Goal: Transaction & Acquisition: Purchase product/service

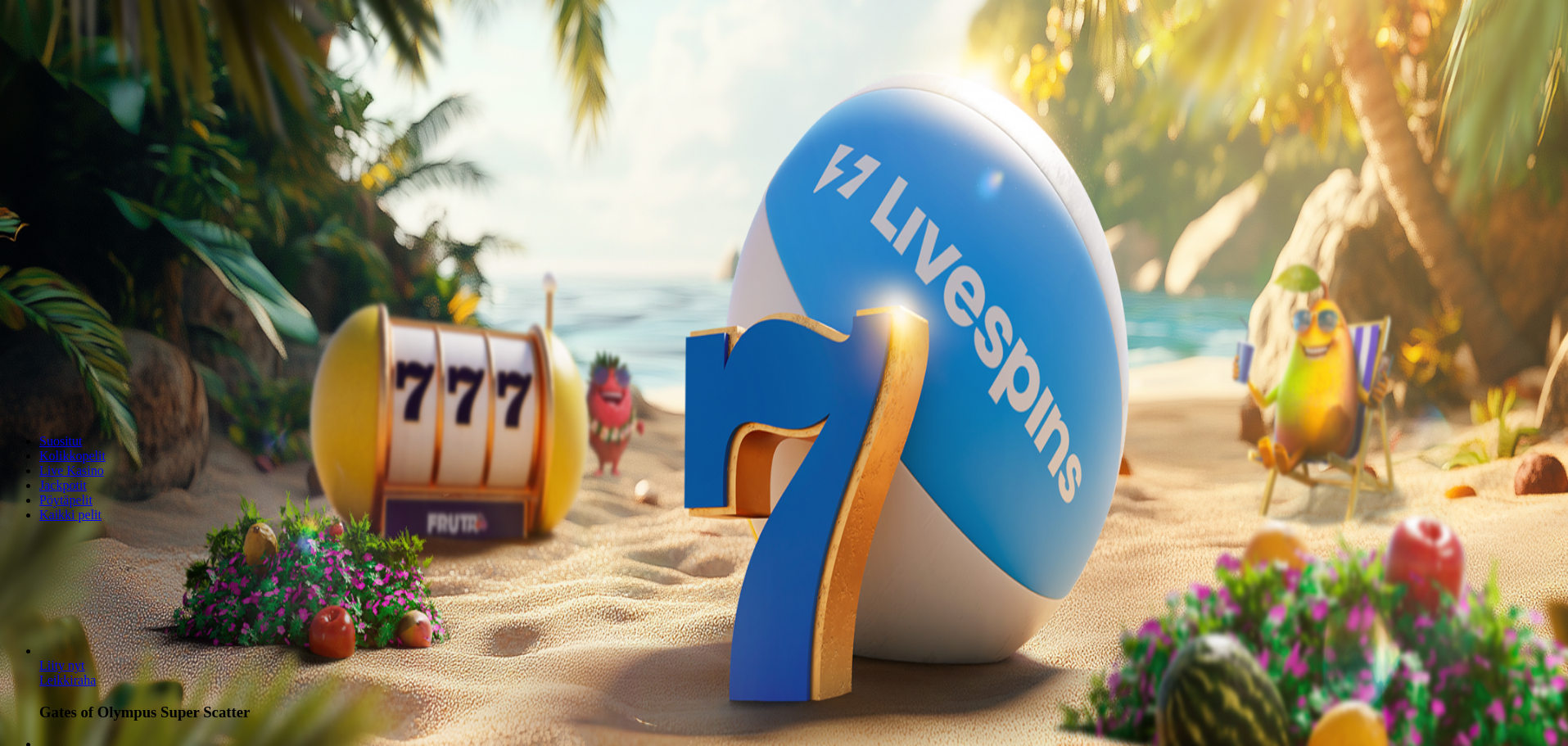
click at [87, 68] on button "Talletus 0.00 €" at bounding box center [46, 60] width 80 height 18
click at [181, 272] on label "€50" at bounding box center [171, 279] width 19 height 14
type input "**"
click at [112, 409] on span "TALLETA JA PELAA" at bounding box center [62, 415] width 98 height 12
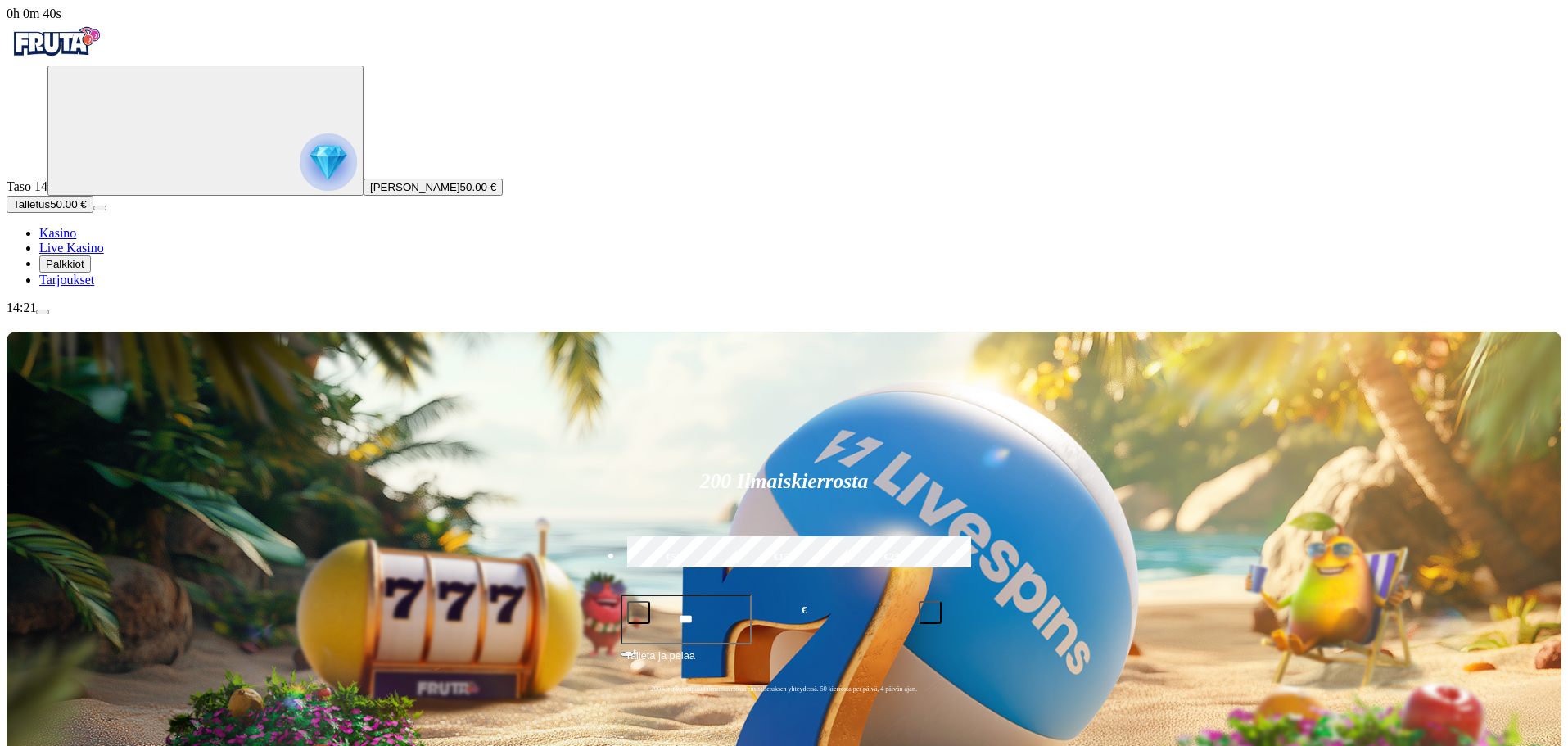
drag, startPoint x: 1010, startPoint y: 384, endPoint x: 958, endPoint y: 488, distance: 116.3
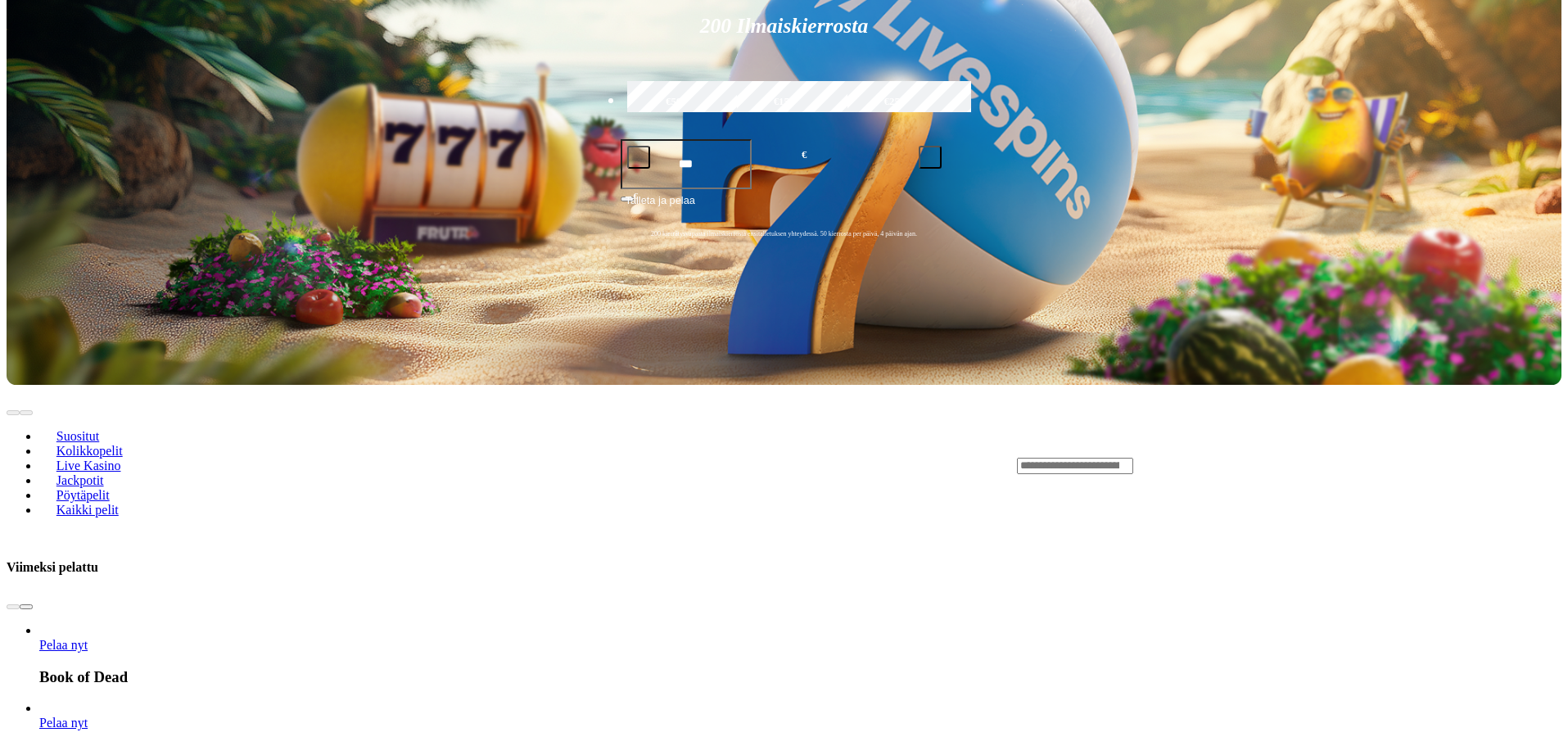
scroll to position [491, 0]
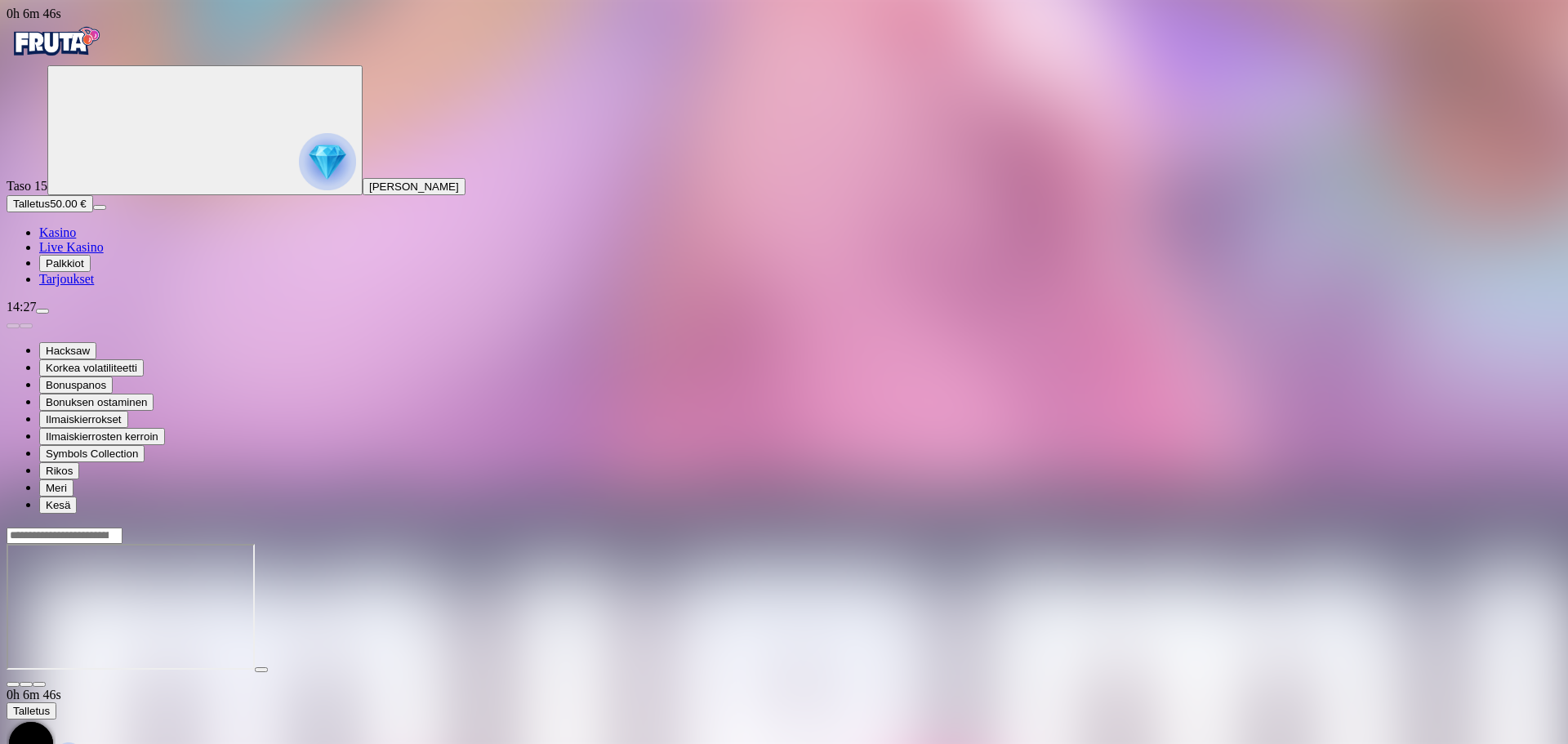
click at [123, 528] on input "Search" at bounding box center [64, 535] width 116 height 17
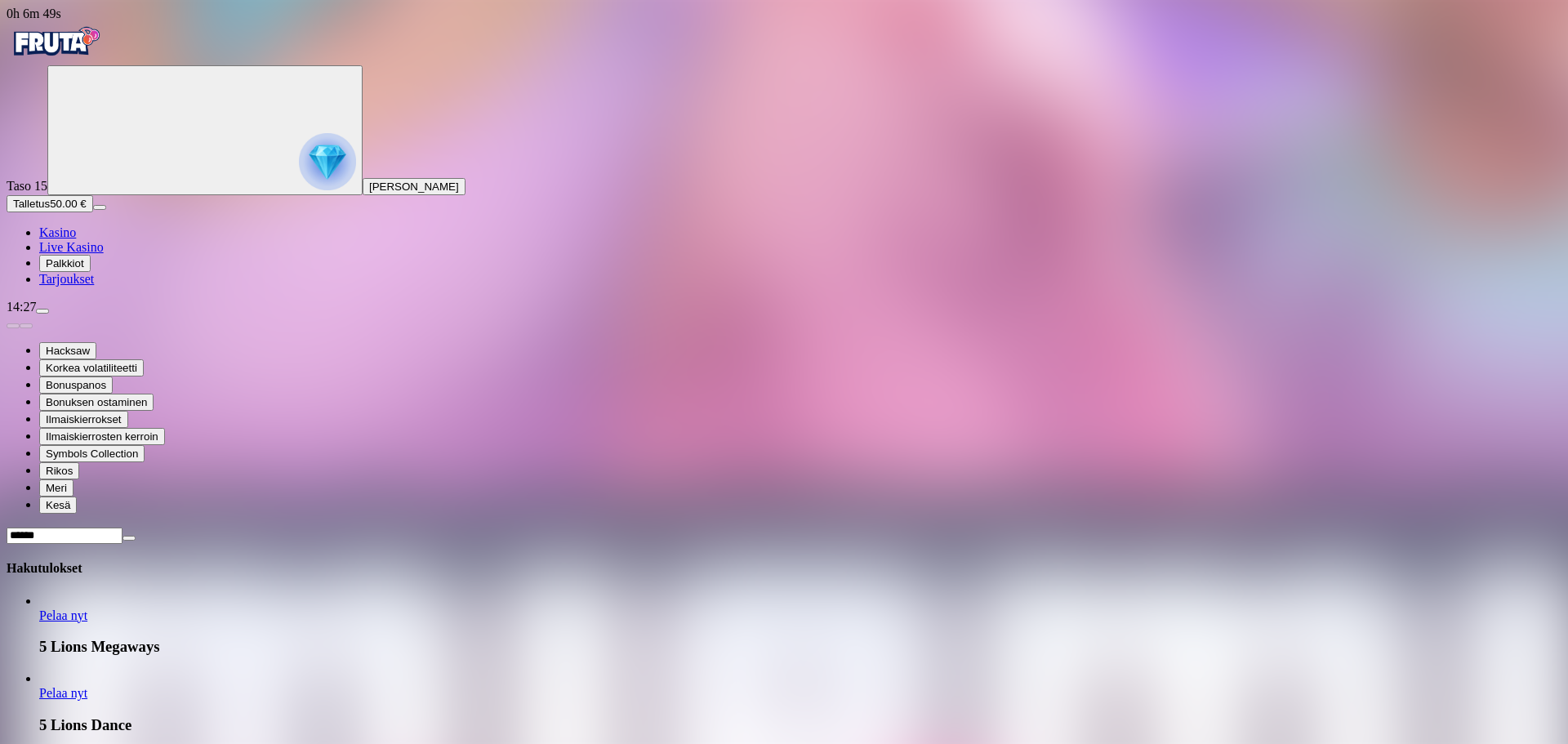
type input "******"
click at [88, 608] on span "Pelaa nyt" at bounding box center [63, 615] width 48 height 14
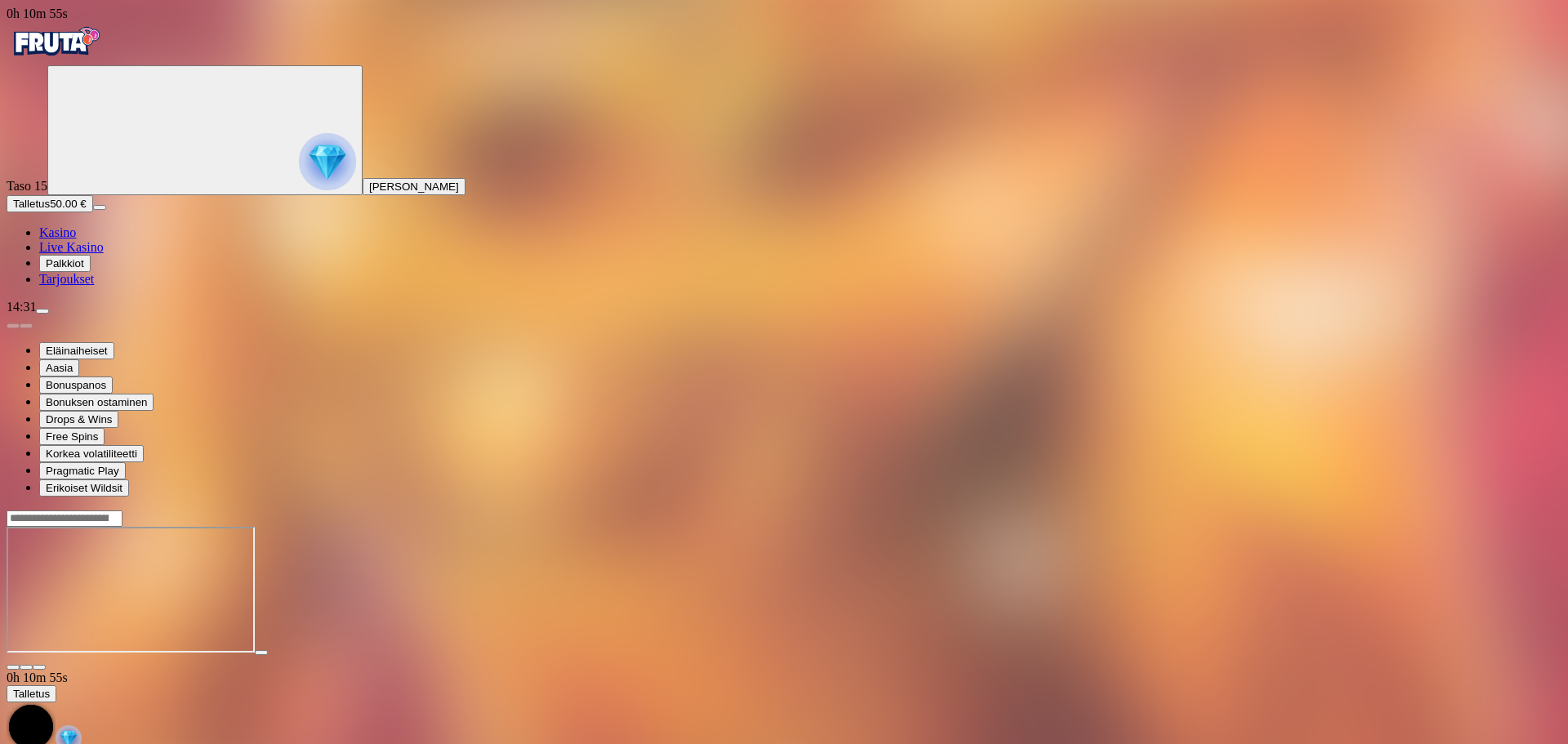
click at [123, 510] on input "Search" at bounding box center [64, 518] width 116 height 17
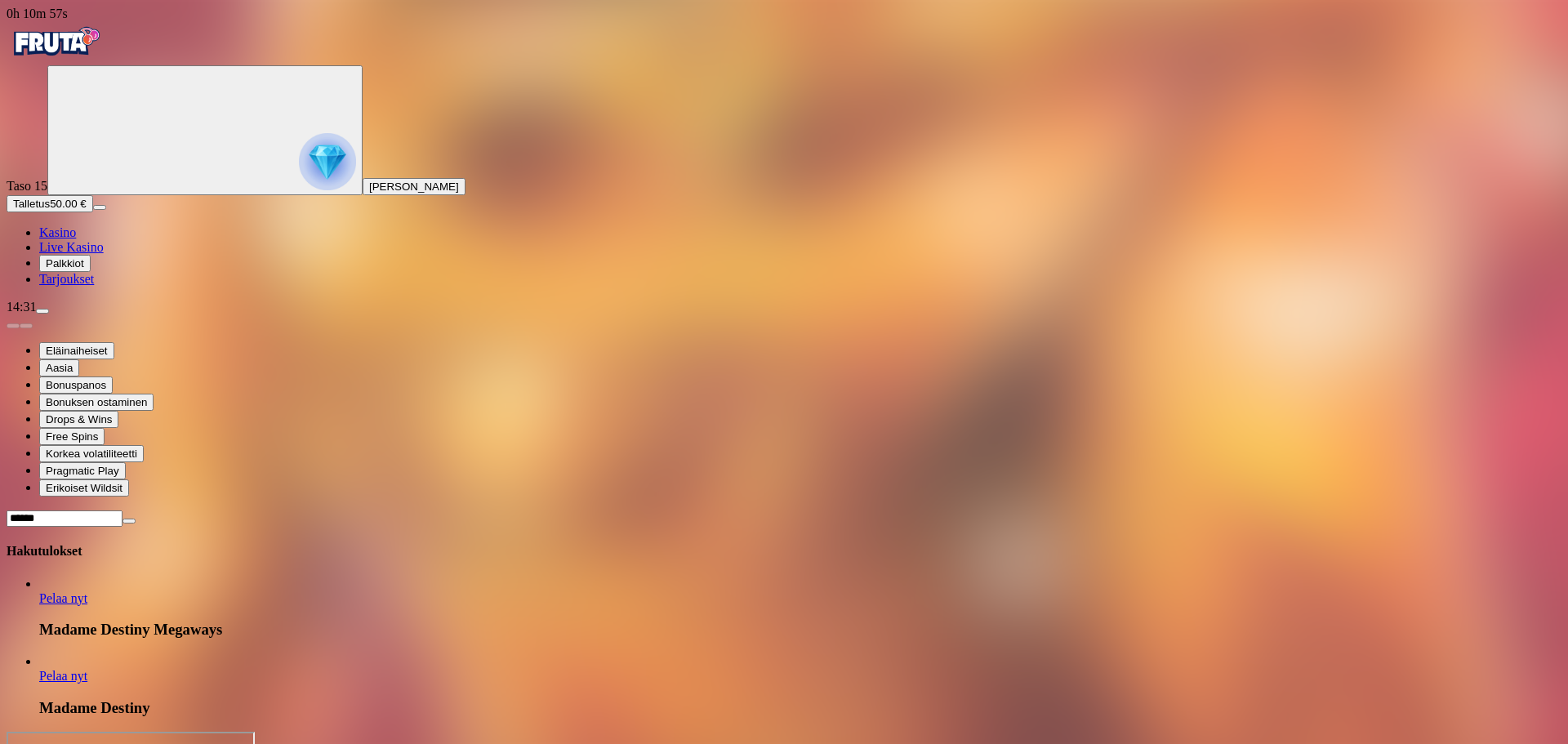
type input "******"
click at [88, 592] on span "Pelaa nyt" at bounding box center [63, 599] width 48 height 14
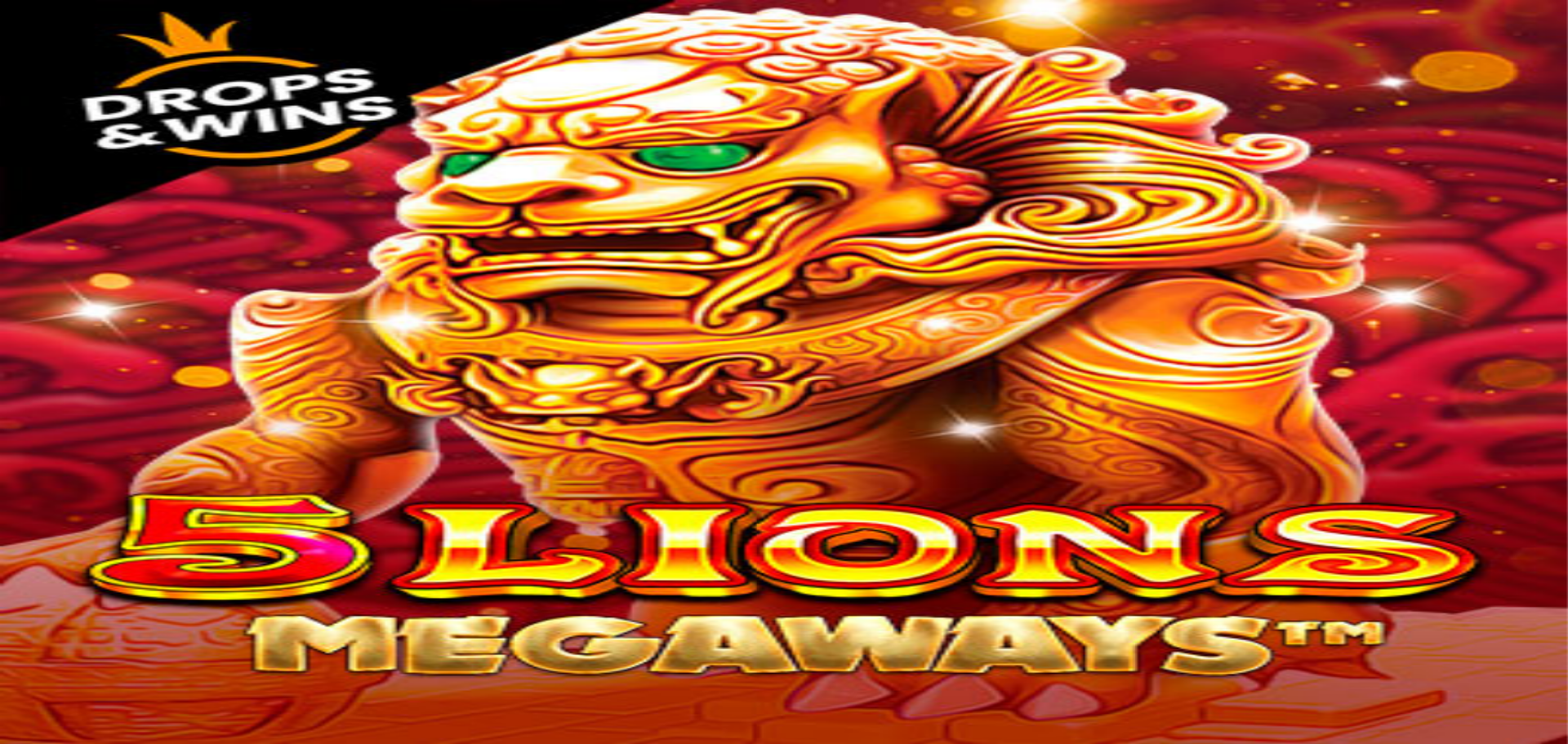
click at [81, 47] on img "Primary" at bounding box center [55, 26] width 98 height 41
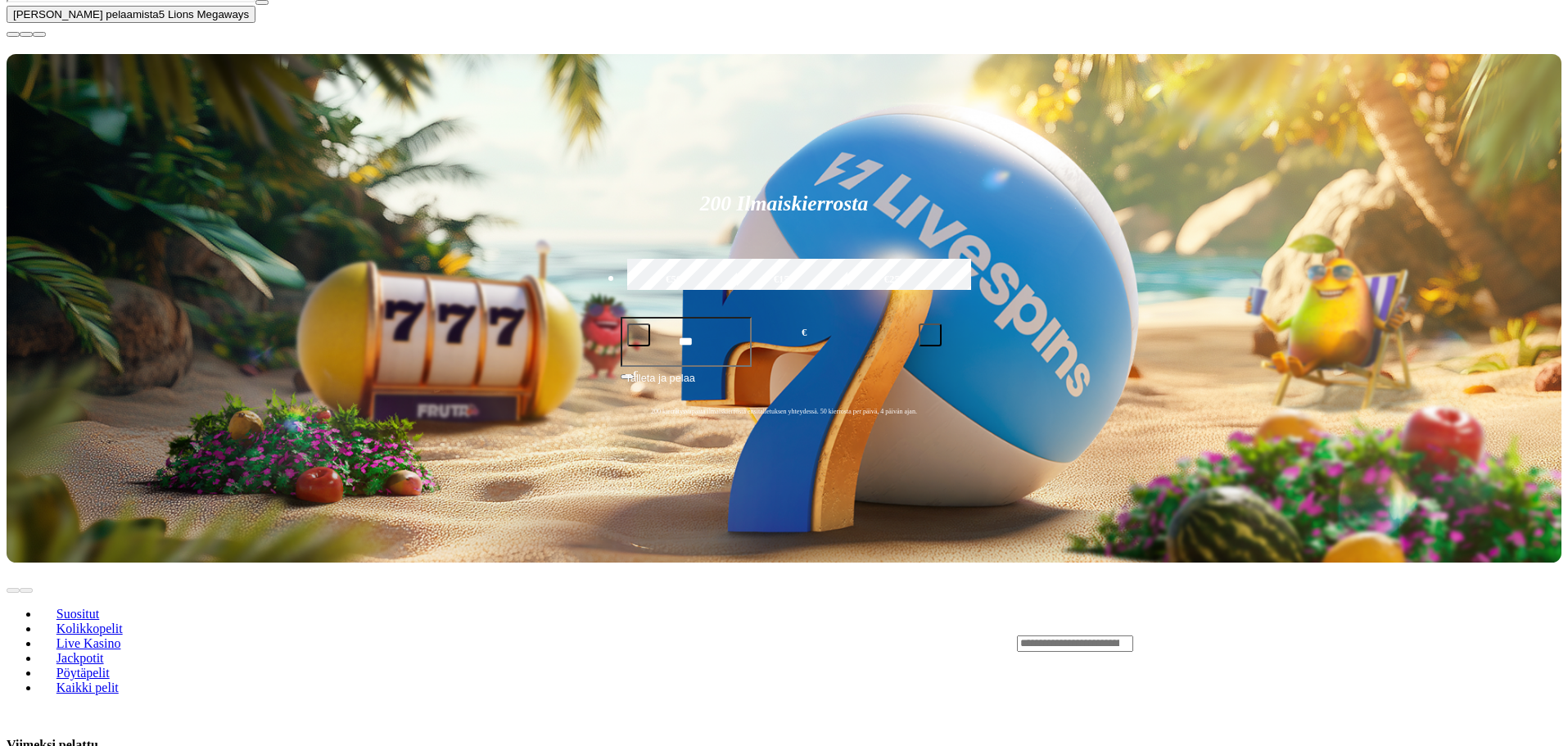
scroll to position [491, 0]
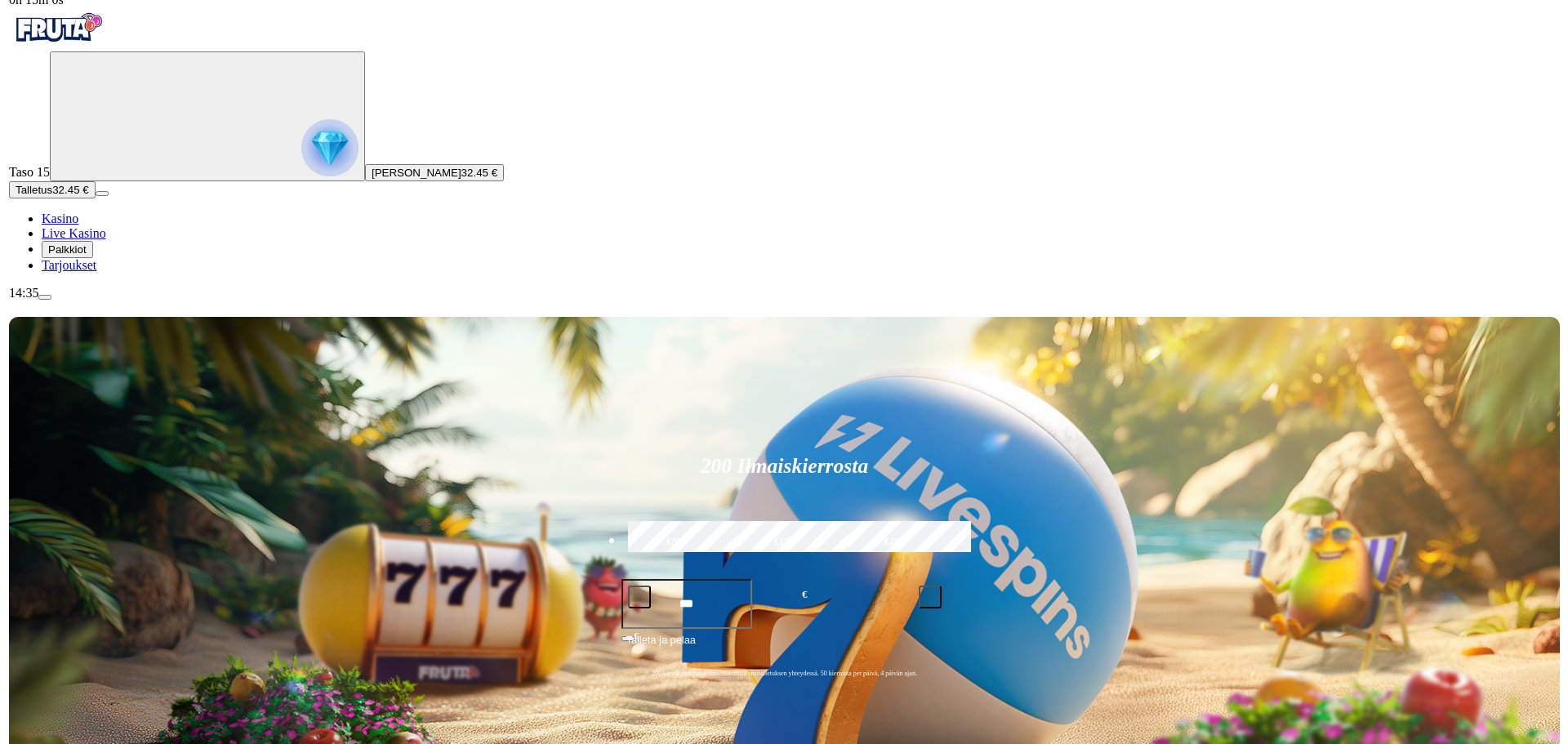
scroll to position [0, 0]
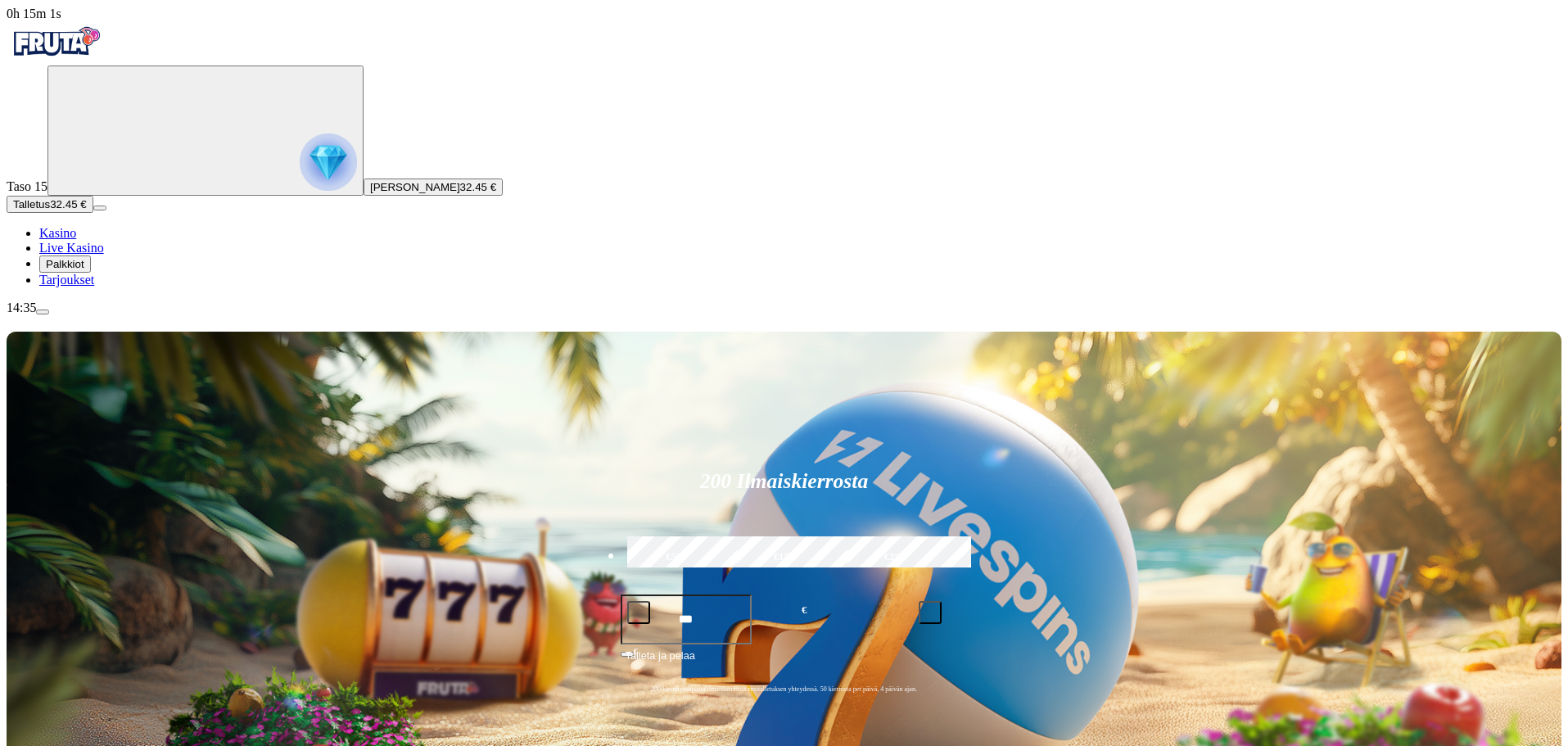
type input "*******"
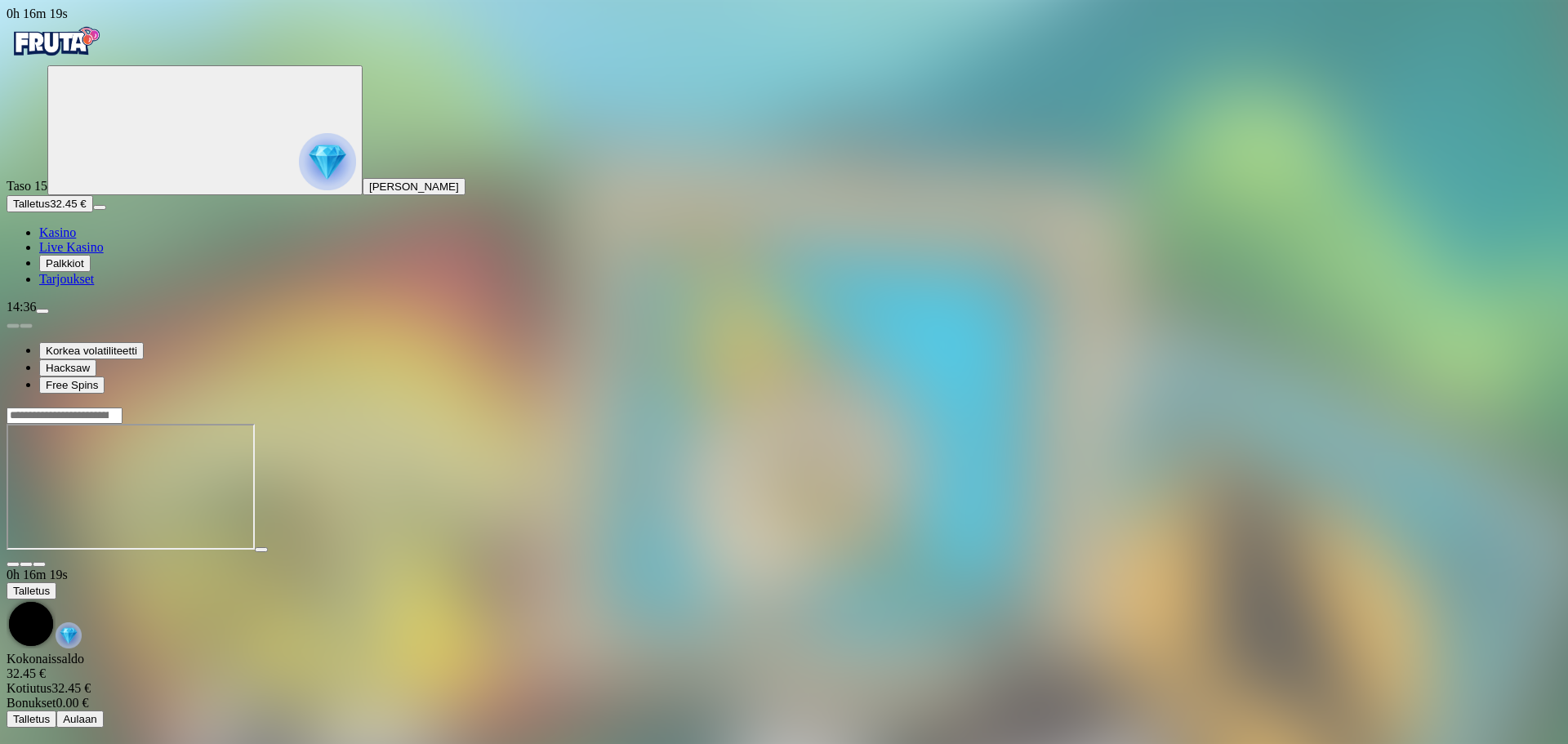
click at [90, 286] on link "Tarjoukset" at bounding box center [67, 279] width 54 height 14
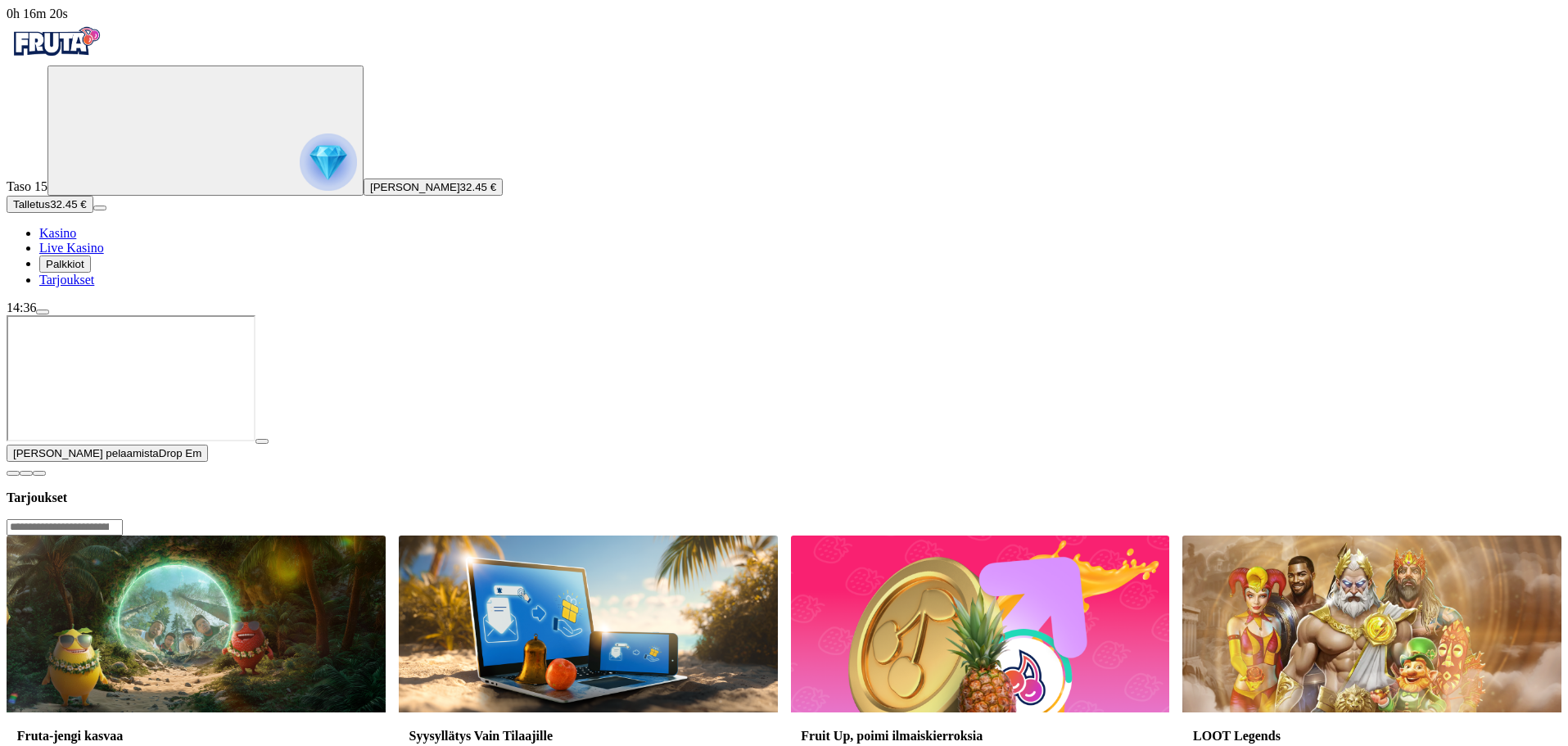
click at [84, 271] on span "Palkkiot" at bounding box center [65, 264] width 39 height 12
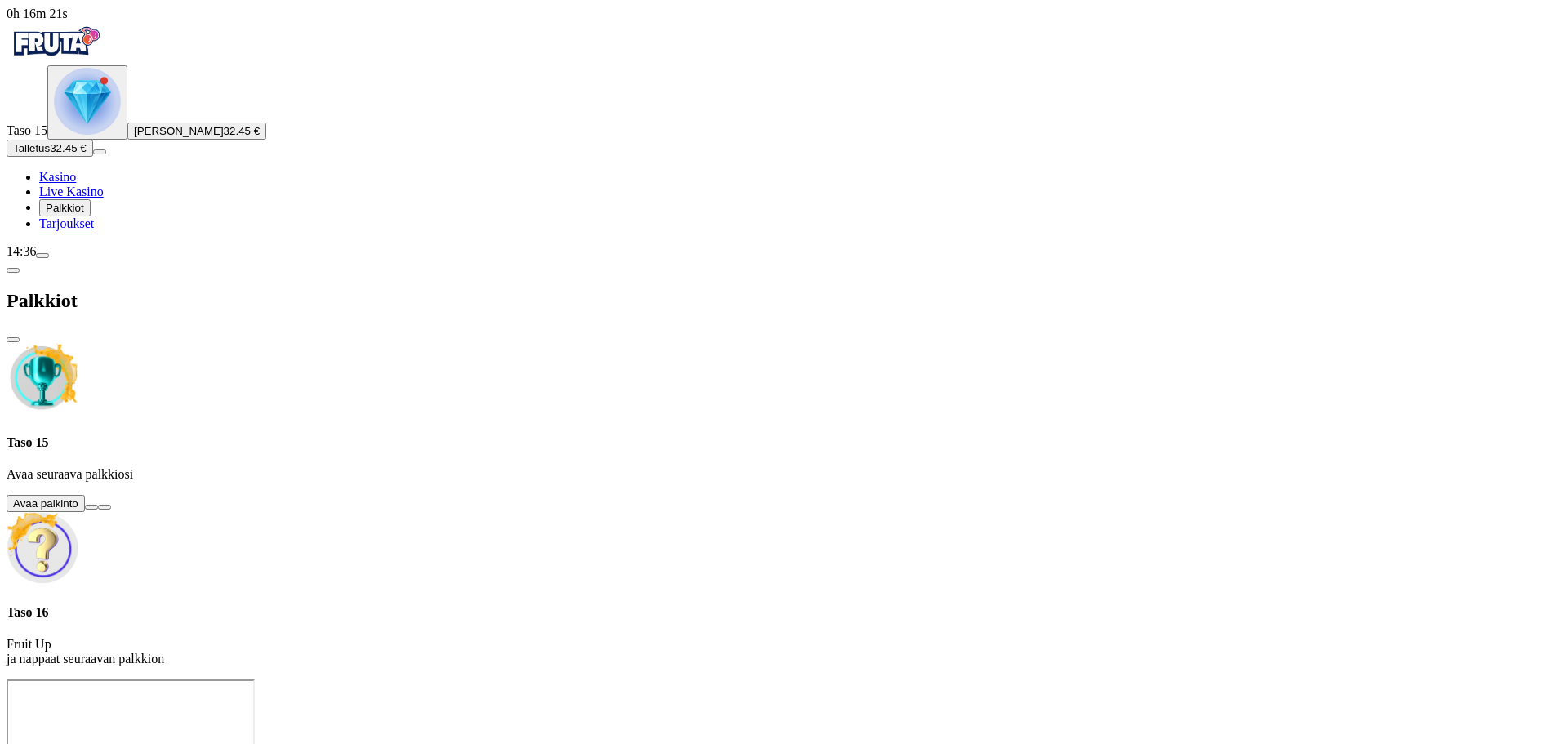
click at [98, 505] on button at bounding box center [91, 507] width 13 height 5
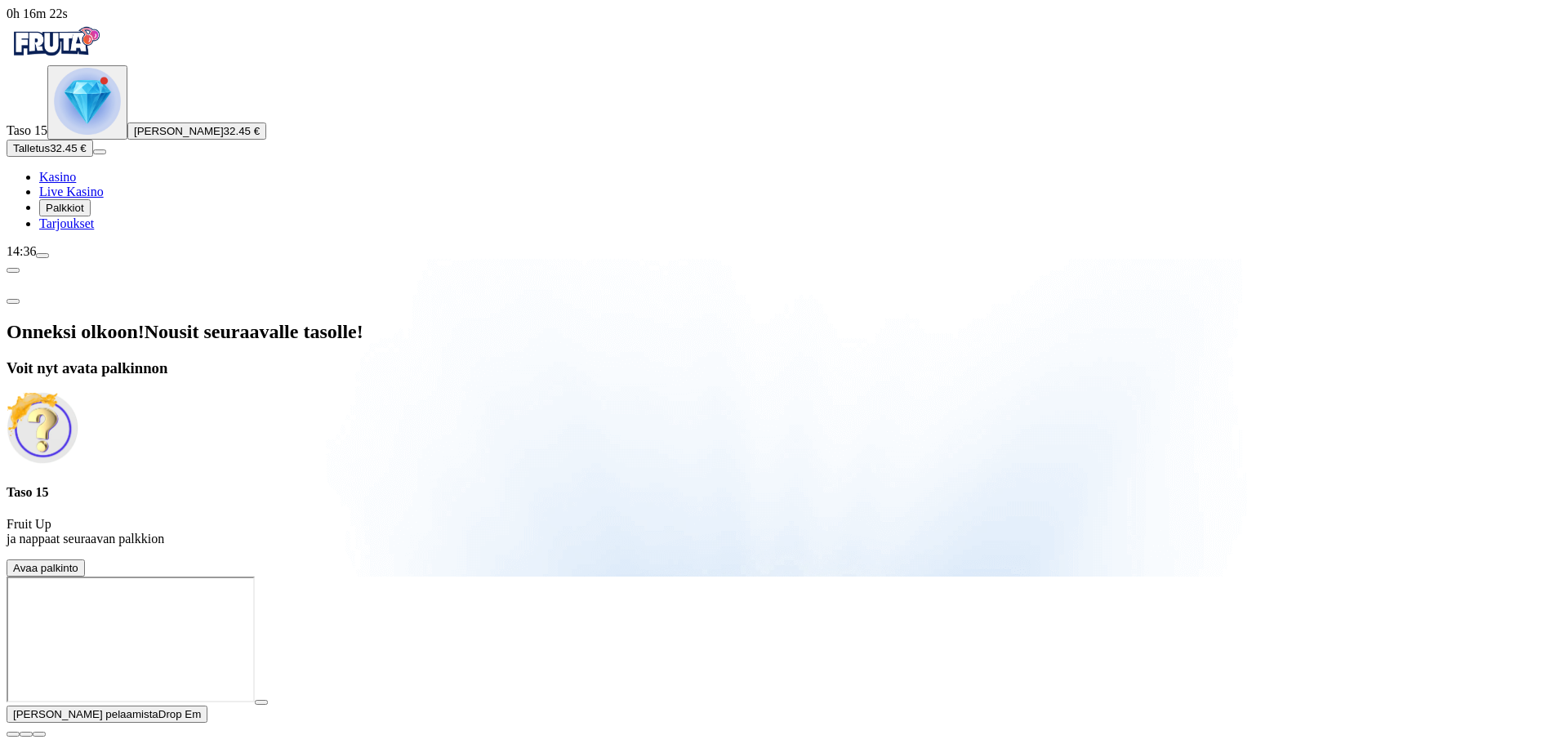
click at [78, 562] on span "Avaa palkinto" at bounding box center [46, 568] width 66 height 12
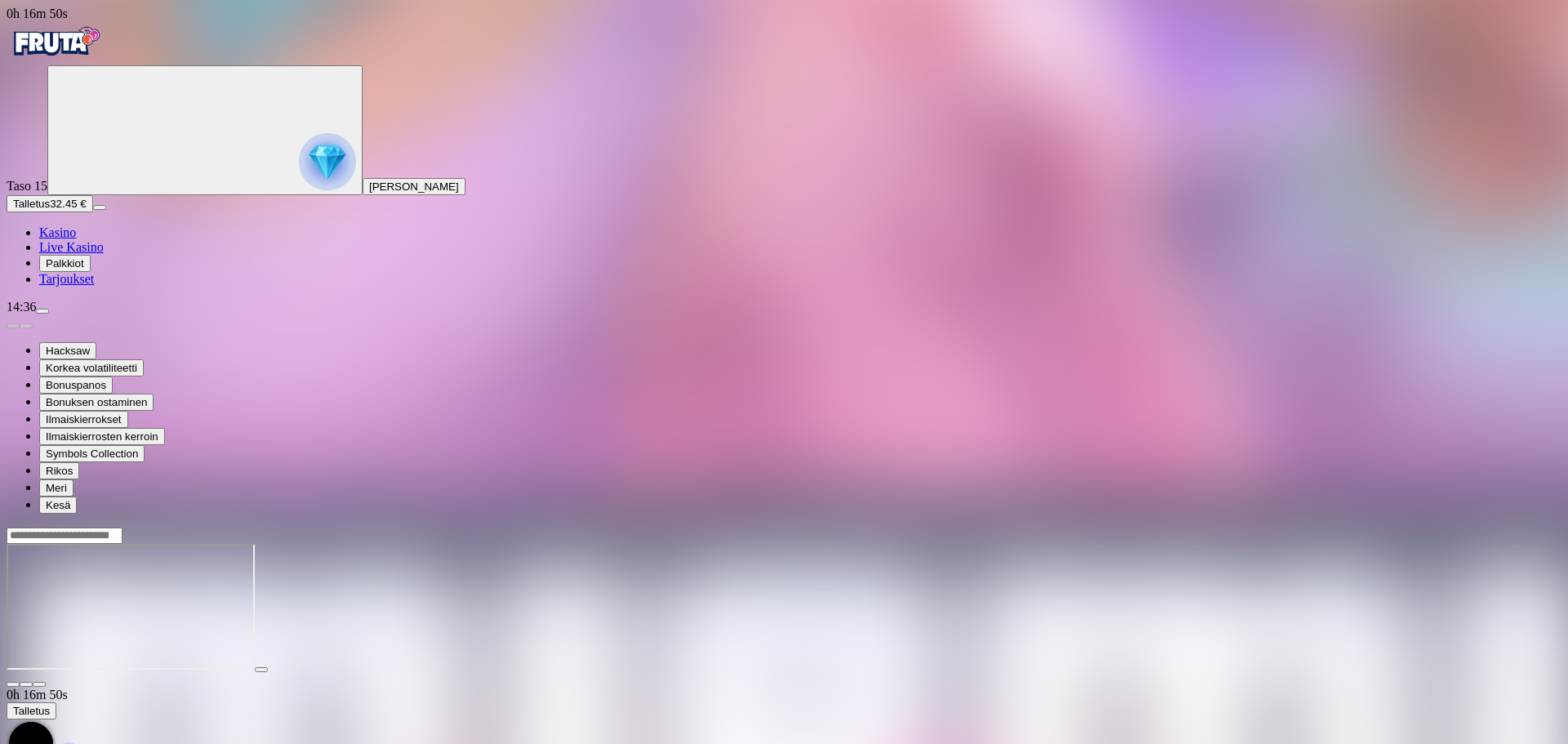
click at [85, 286] on span "Tarjoukset" at bounding box center [67, 279] width 54 height 14
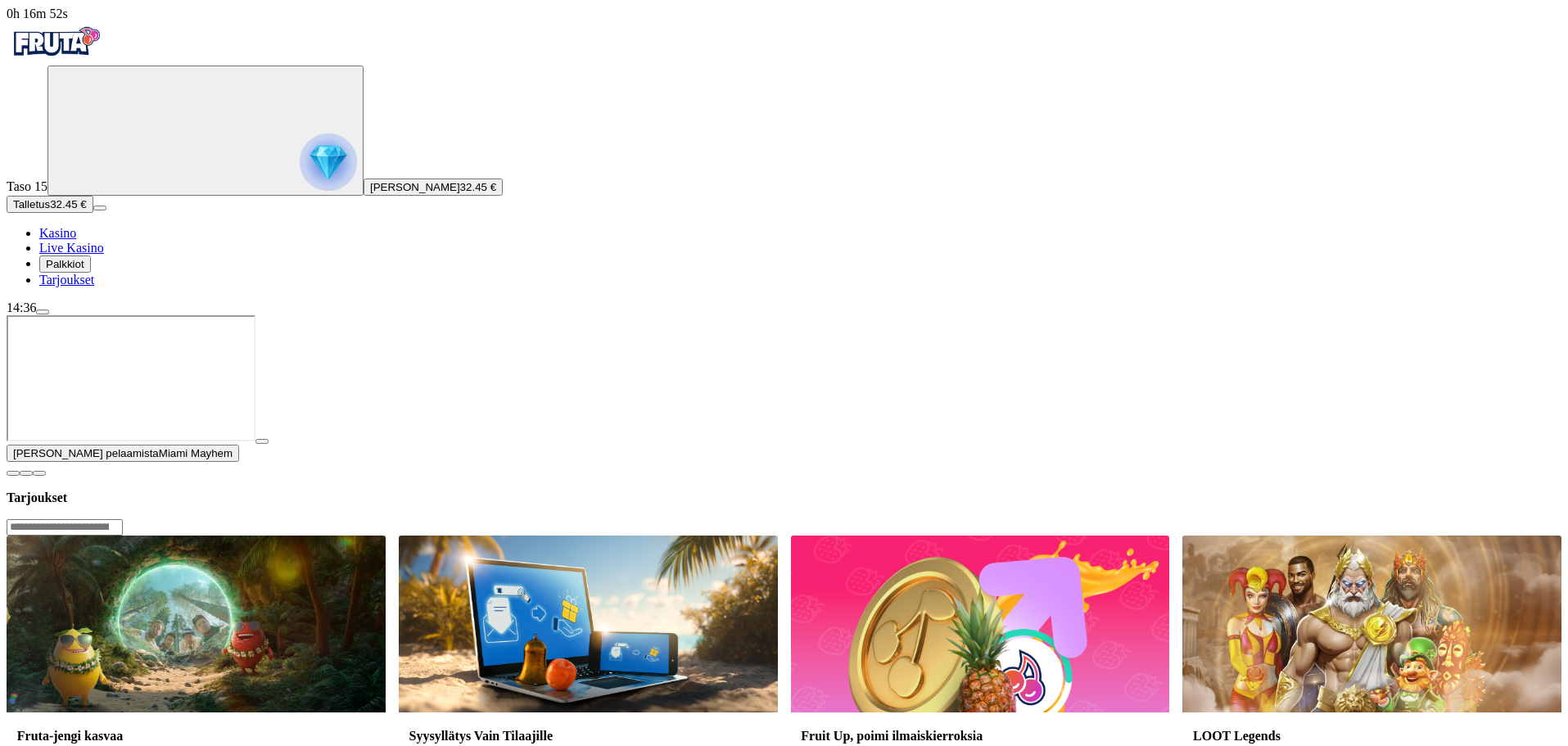
click at [42, 312] on span "menu icon" at bounding box center [42, 312] width 0 height 0
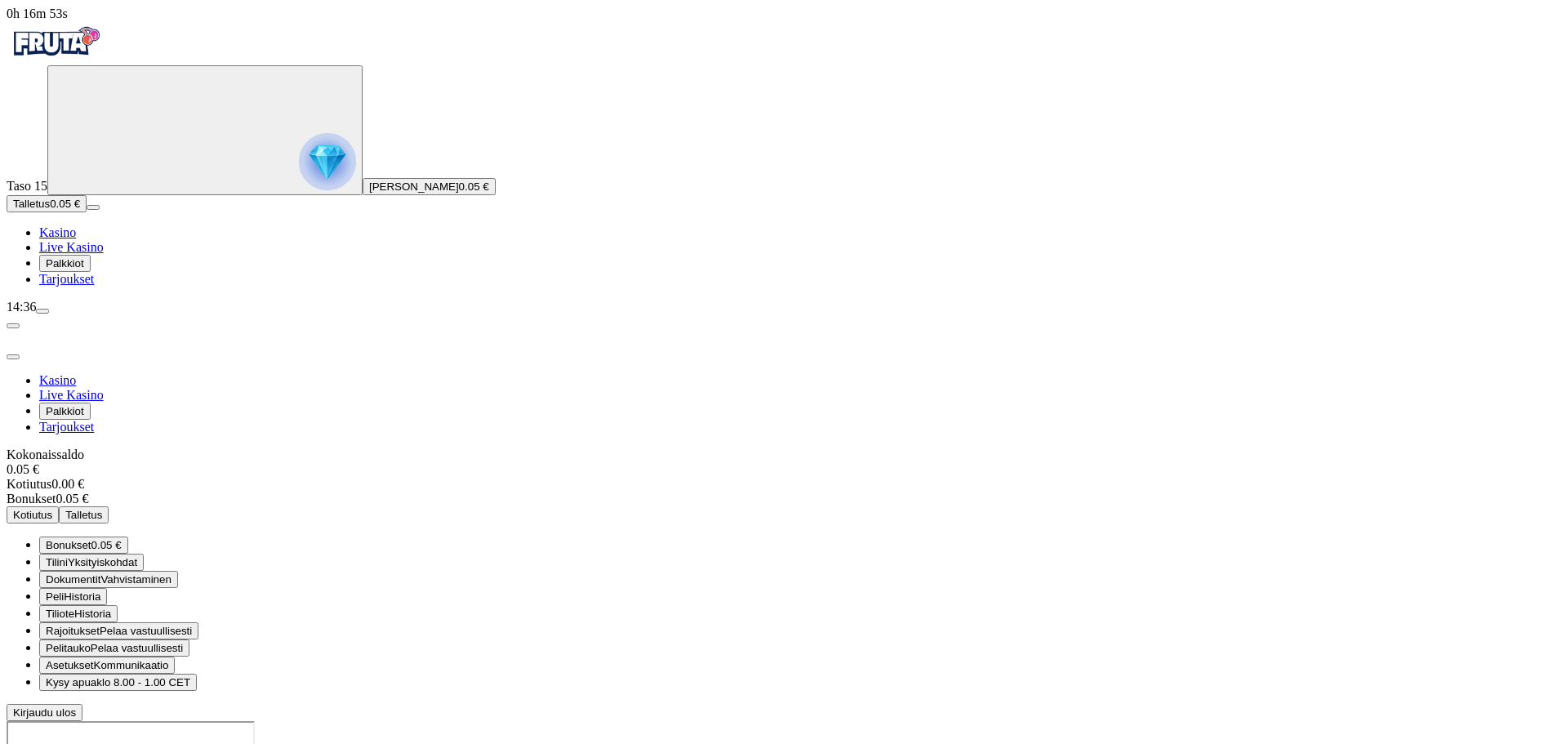
click at [128, 536] on button "Bonukset 0.05 €" at bounding box center [84, 545] width 89 height 18
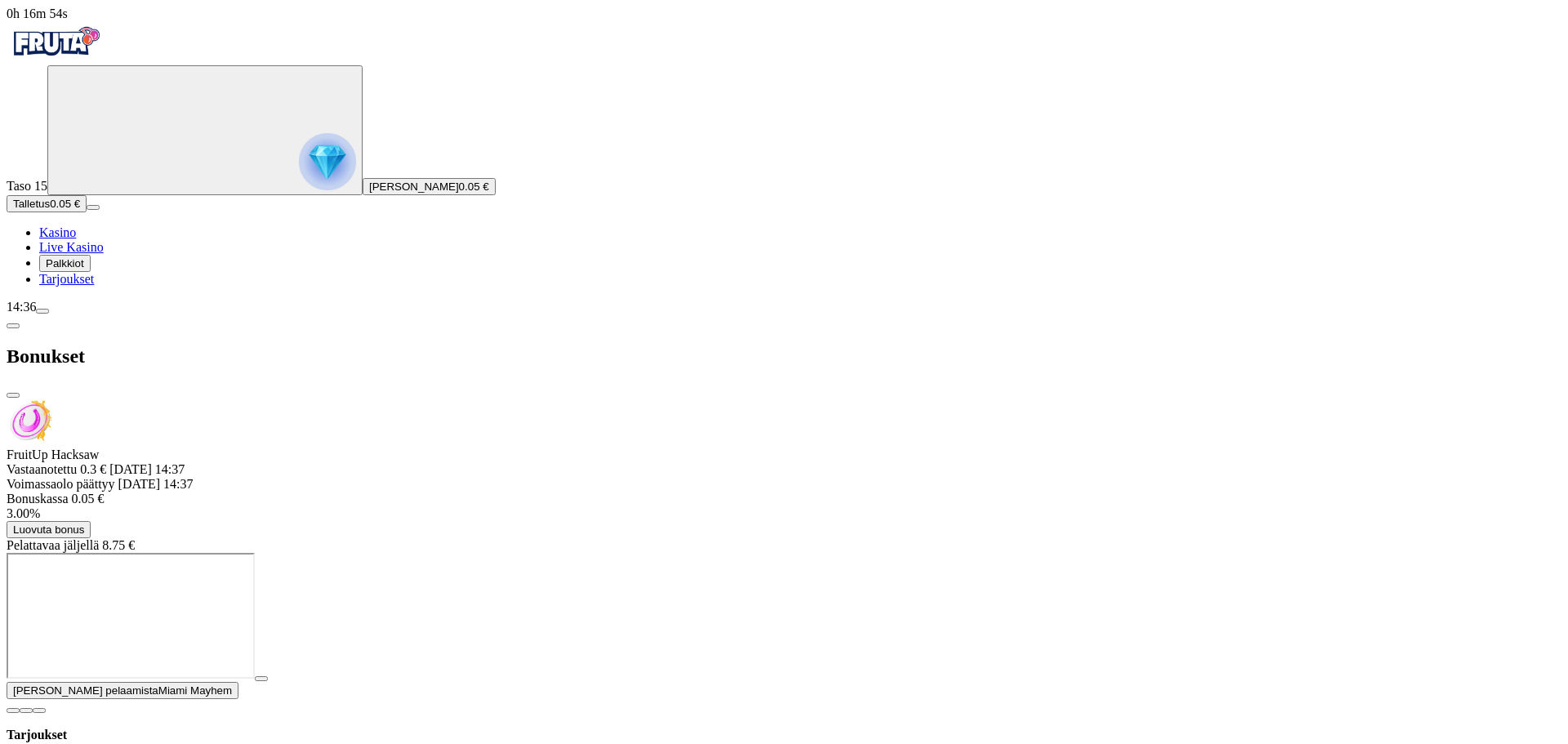
click at [84, 523] on span "Luovuta bonus" at bounding box center [48, 529] width 71 height 12
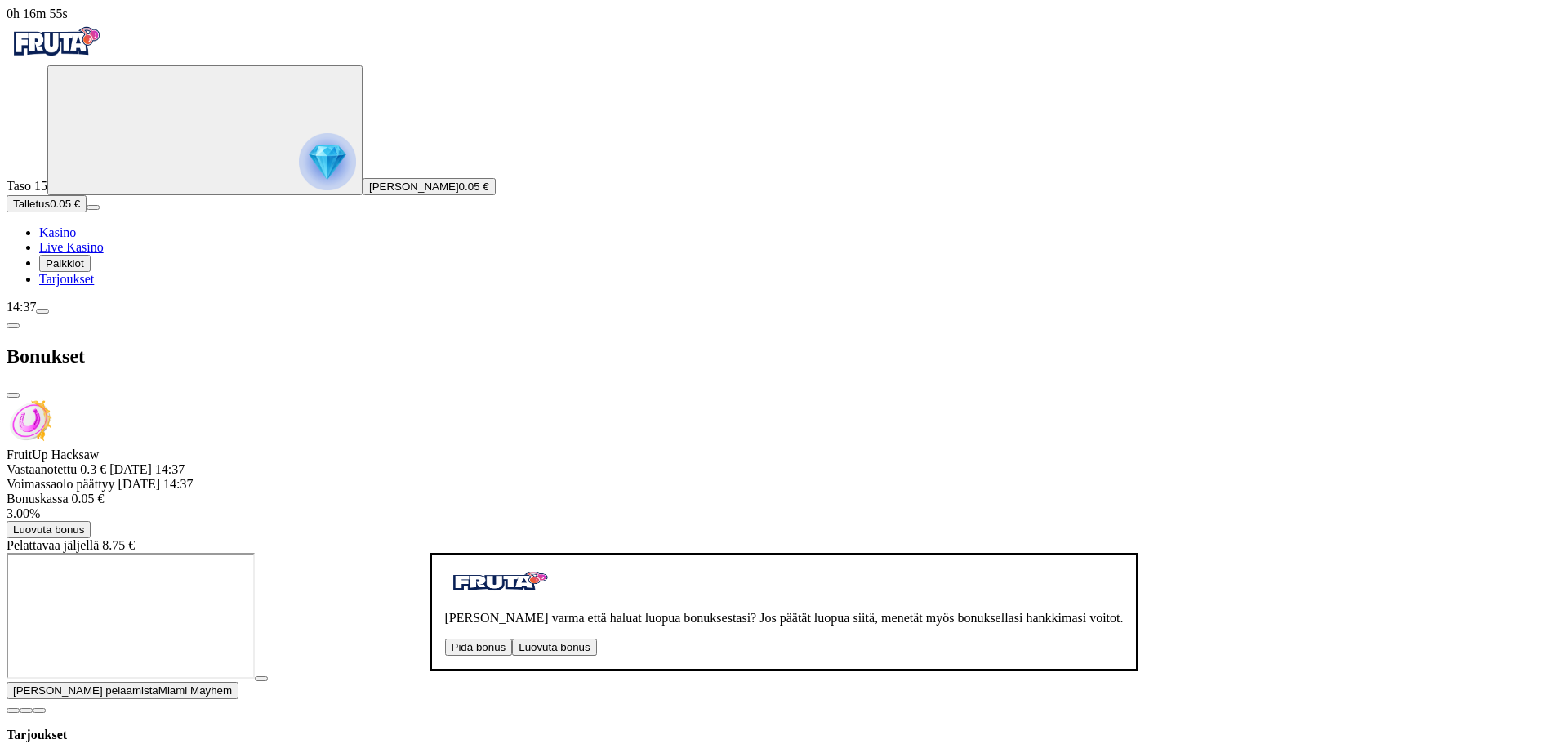
click at [512, 639] on button "Luovuta bonus" at bounding box center [554, 648] width 84 height 18
